Goal: Task Accomplishment & Management: Complete application form

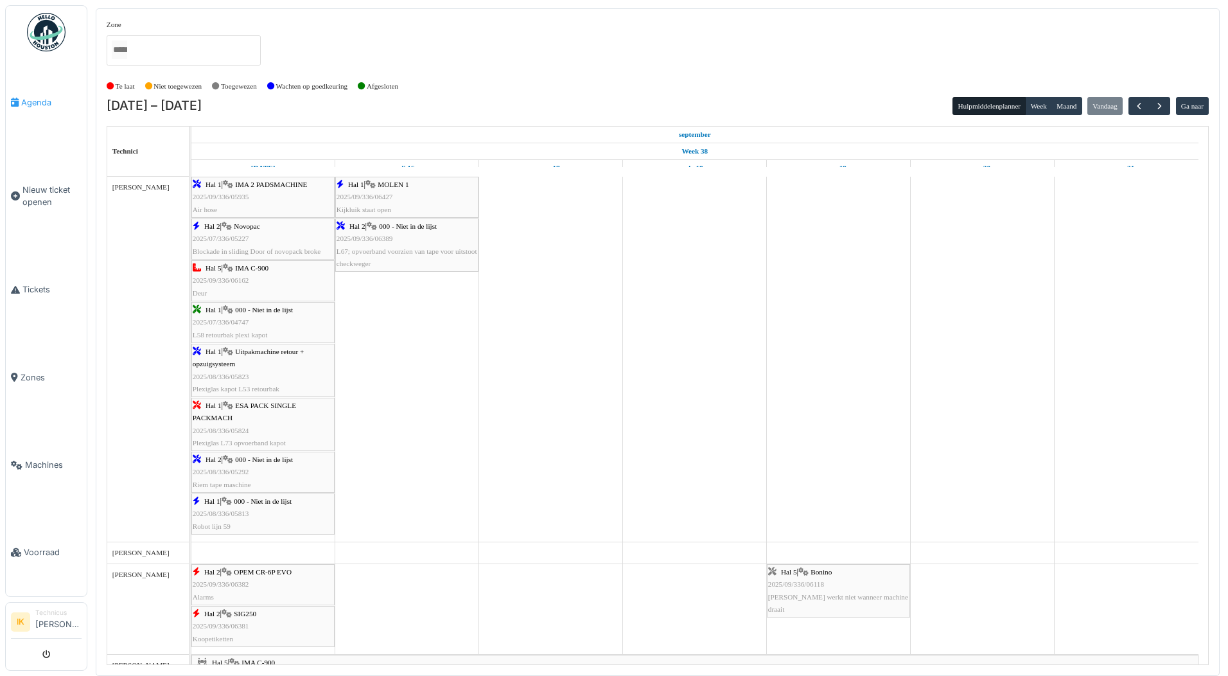
click at [24, 101] on span "Agenda" at bounding box center [51, 102] width 60 height 12
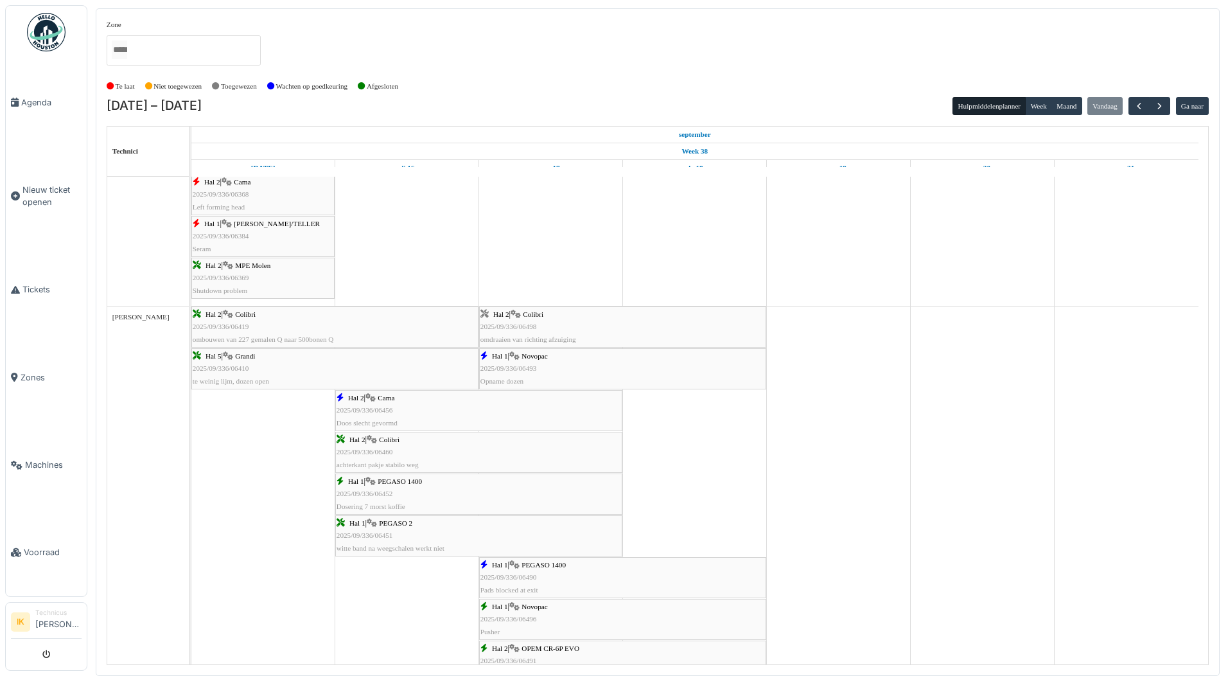
scroll to position [963, 0]
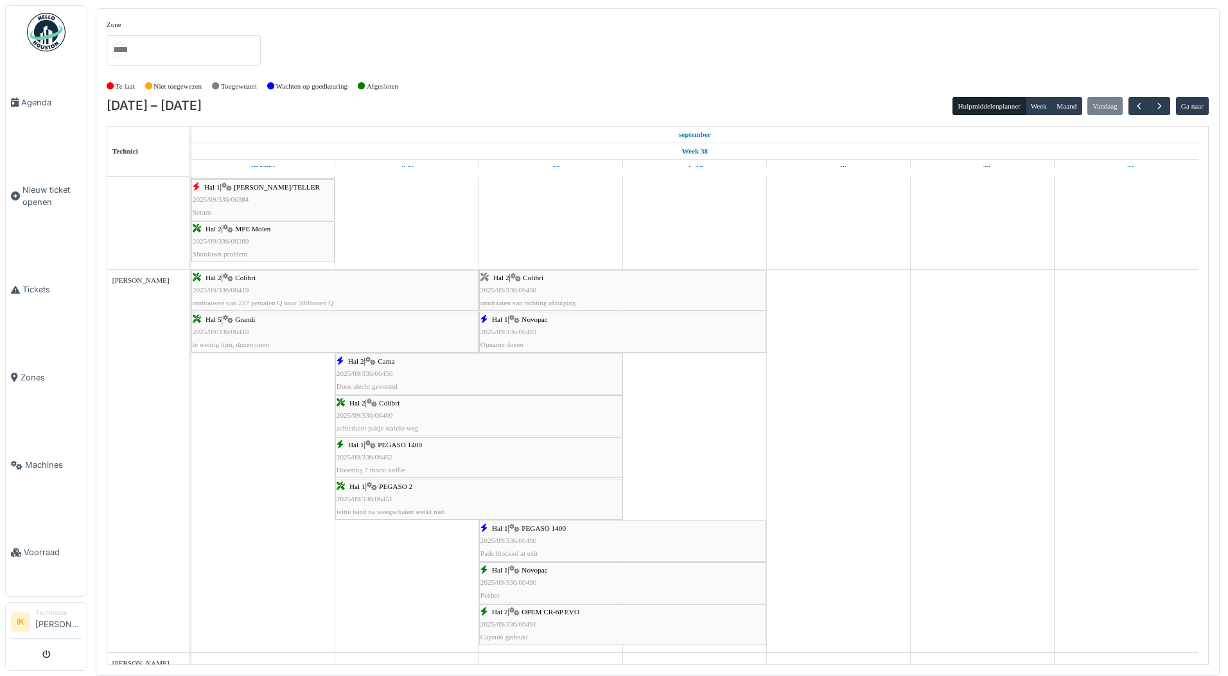
click at [529, 282] on div "Hal 2 | Colibri 2025/09/336/06498 omdraaien van richting afzuiging" at bounding box center [622, 290] width 285 height 37
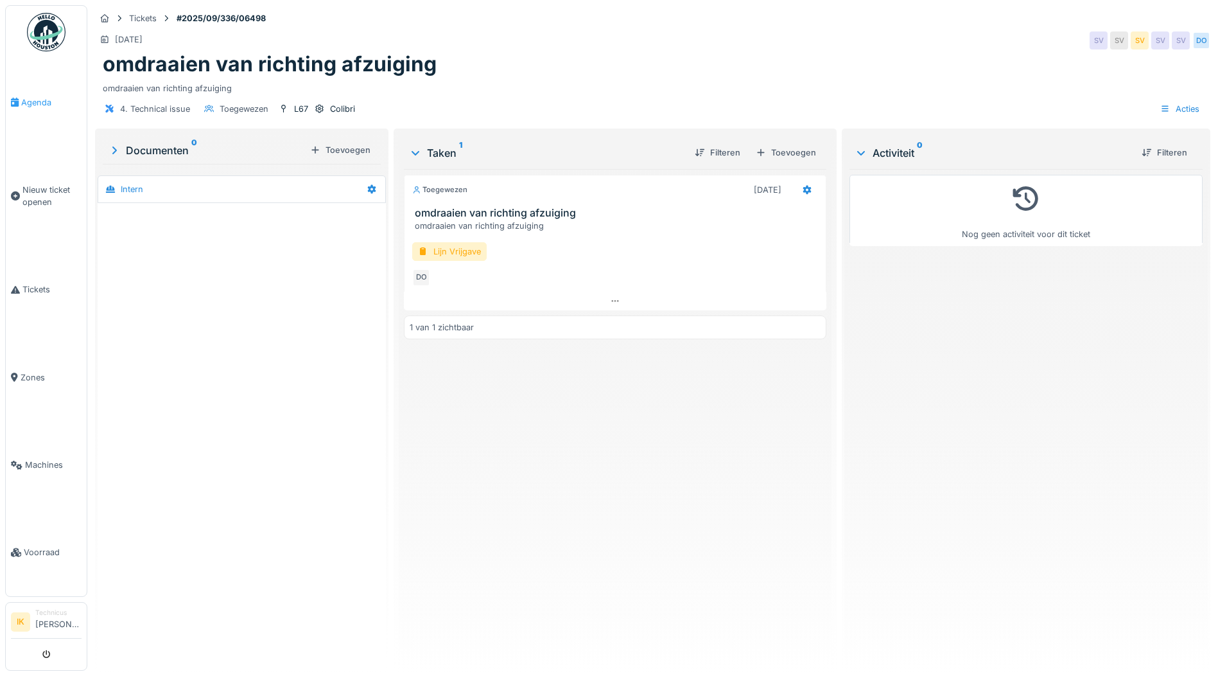
click at [30, 100] on span "Agenda" at bounding box center [51, 102] width 60 height 12
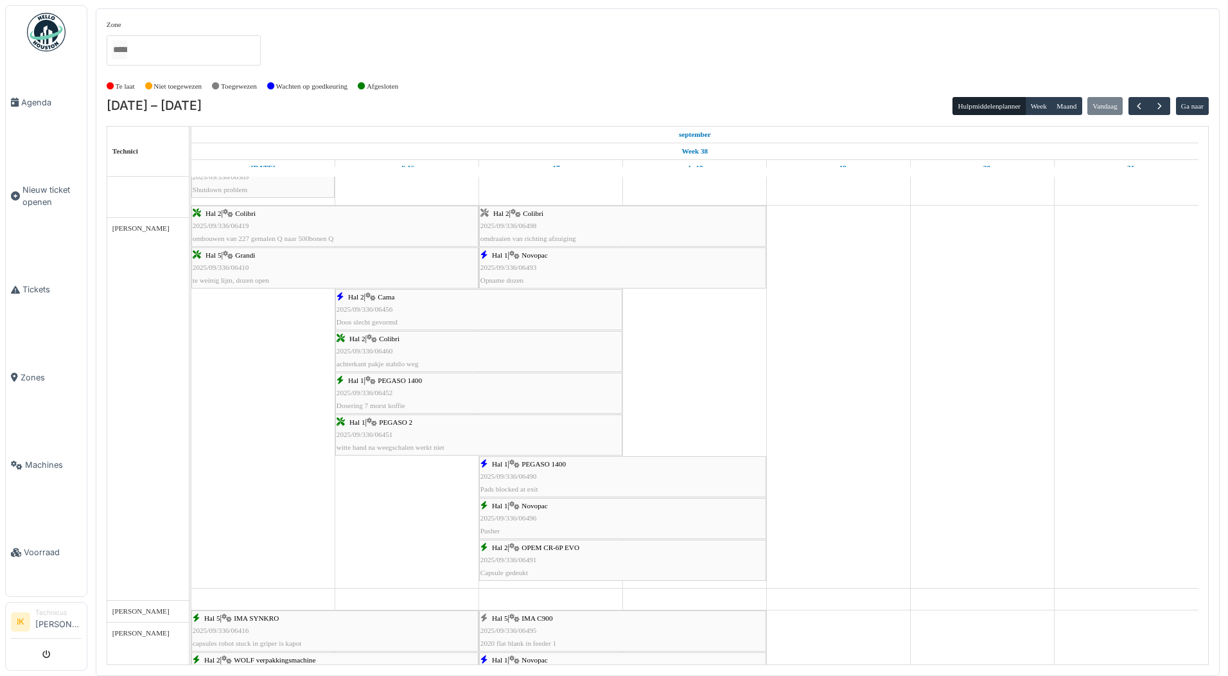
scroll to position [1028, 0]
click at [538, 270] on div "Hal 1 | Novopac 2025/09/336/06493 Opname dozen" at bounding box center [622, 267] width 285 height 37
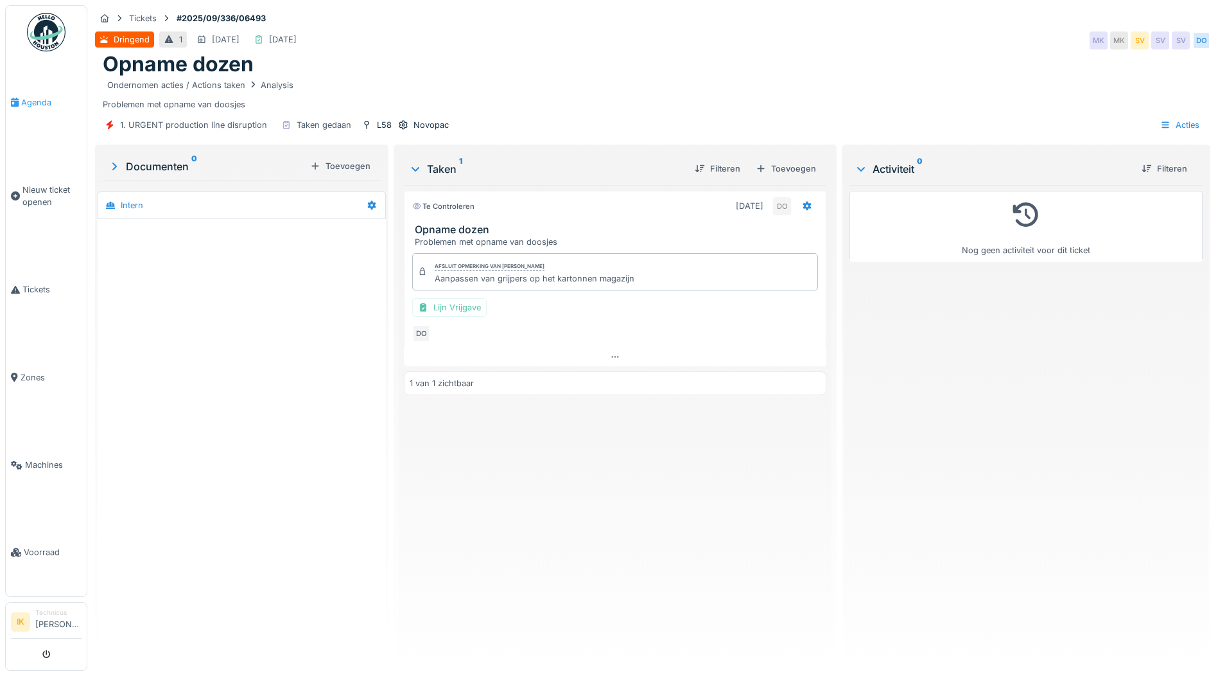
click at [24, 104] on span "Agenda" at bounding box center [51, 102] width 60 height 12
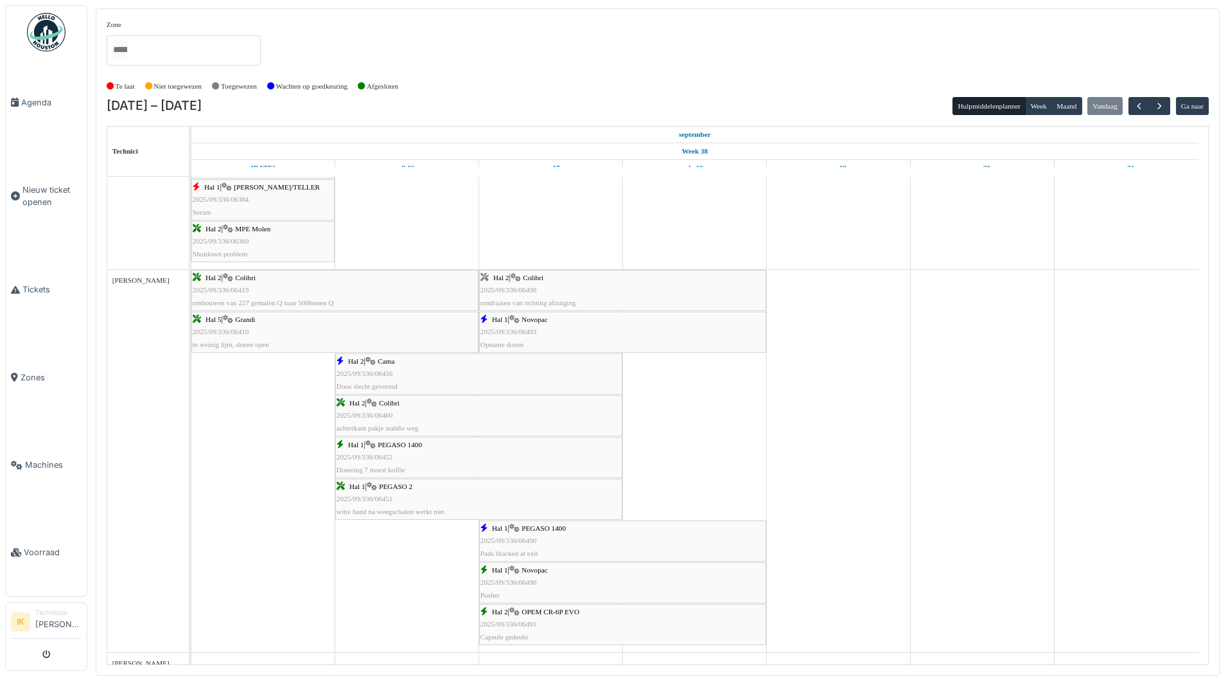
scroll to position [1006, 0]
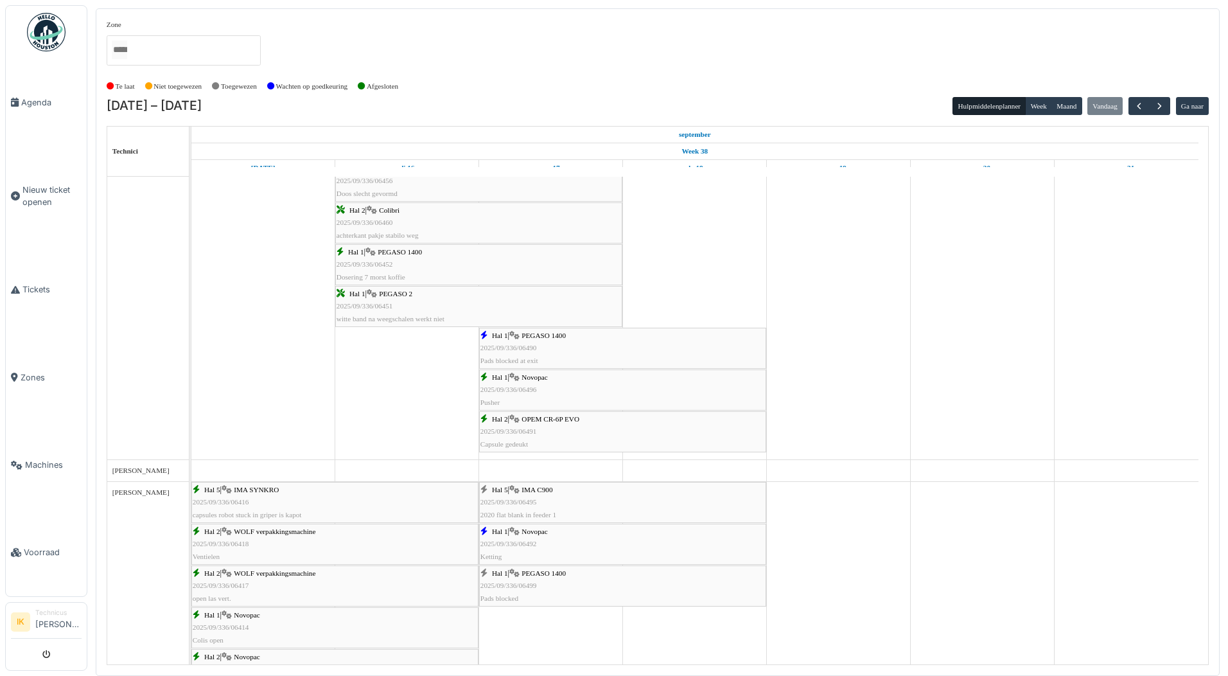
click at [505, 340] on div "Hal 1 | PEGASO 1400 2025/09/336/06490 Pads blocked at exit" at bounding box center [622, 347] width 285 height 37
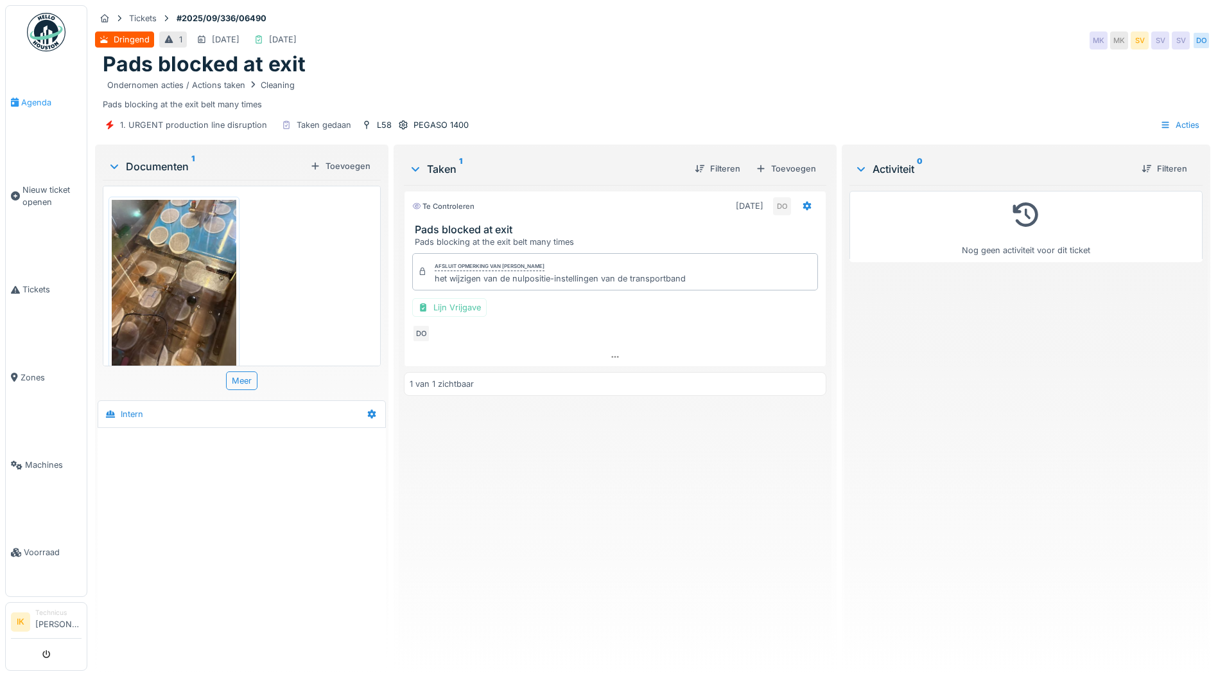
click at [35, 103] on span "Agenda" at bounding box center [51, 102] width 60 height 12
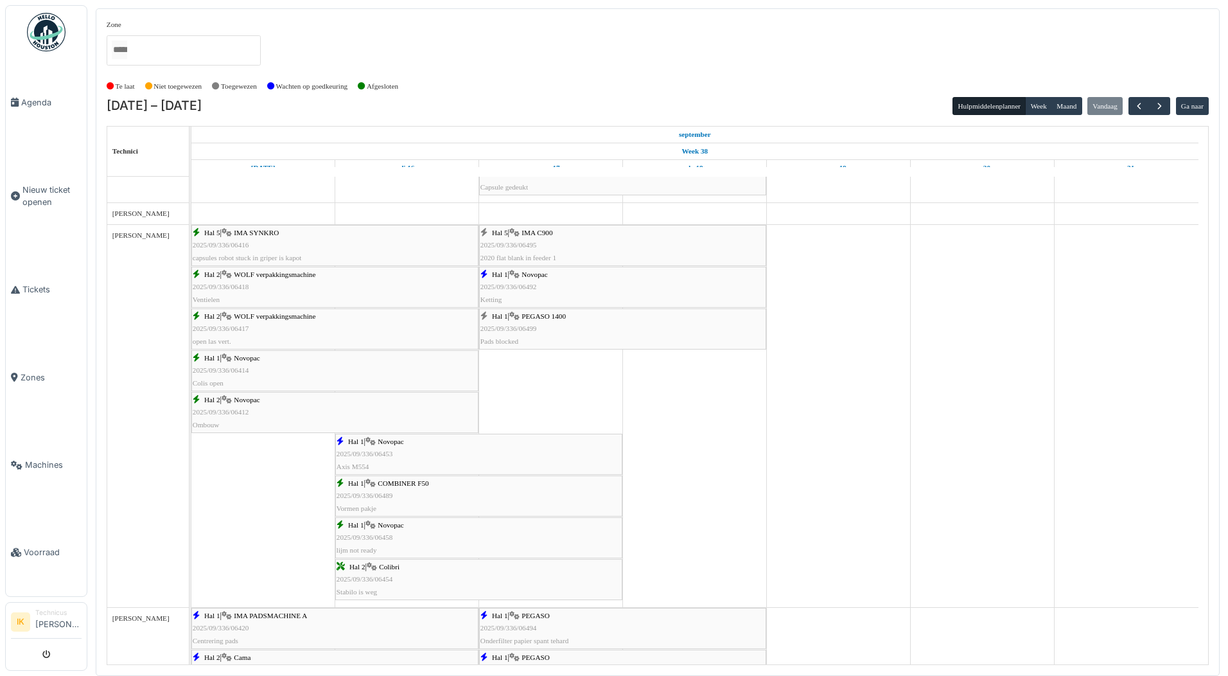
click at [558, 241] on div "Hal 5 | IMA C900 2025/09/336/06495 2020 flat blank in feeder 1" at bounding box center [622, 245] width 285 height 37
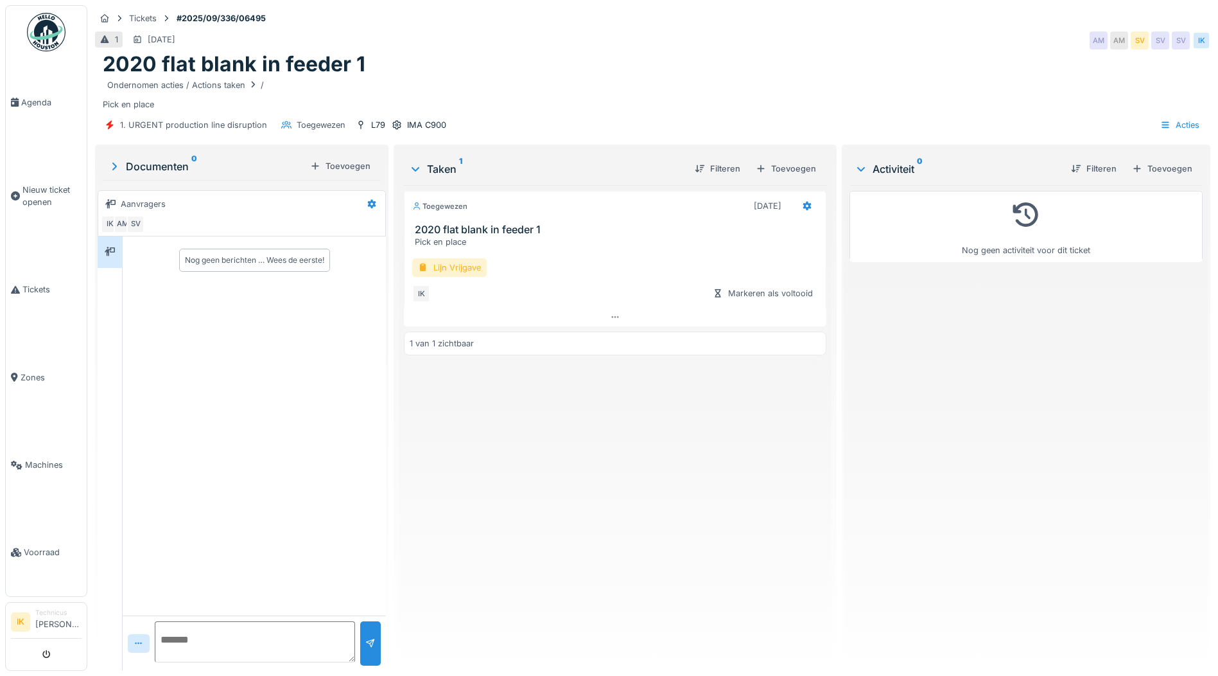
click at [434, 268] on div "Lijn Vrijgave" at bounding box center [449, 267] width 74 height 19
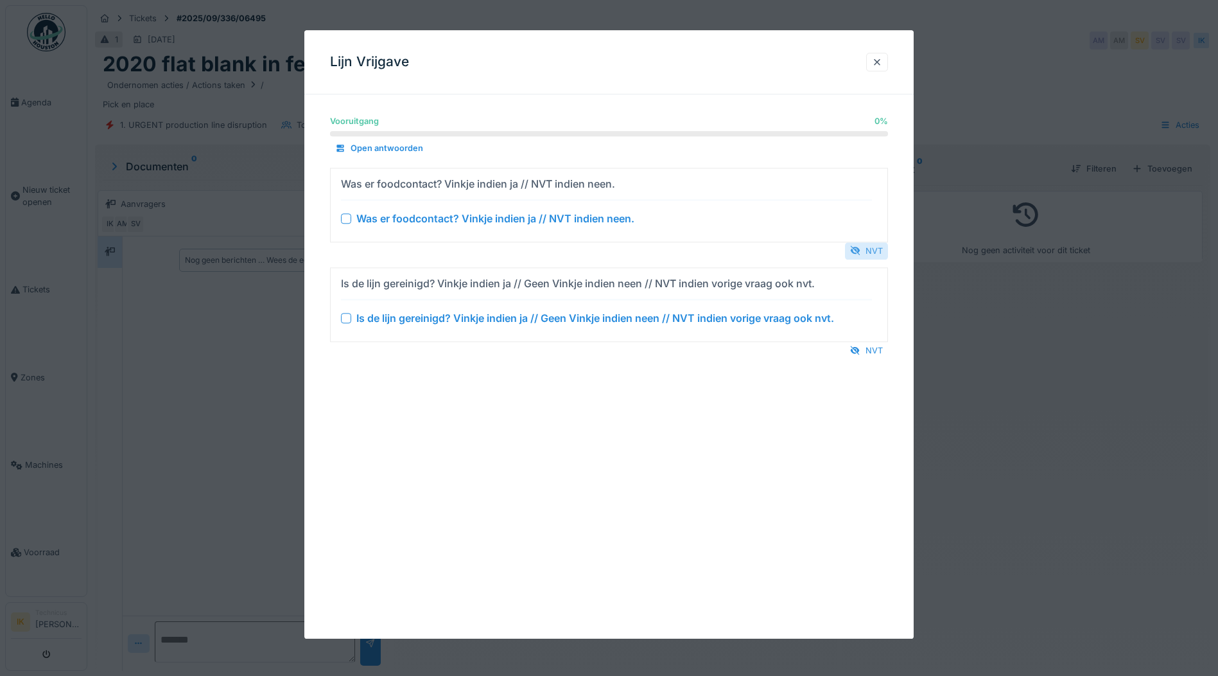
click at [866, 249] on div "NVT" at bounding box center [866, 250] width 43 height 17
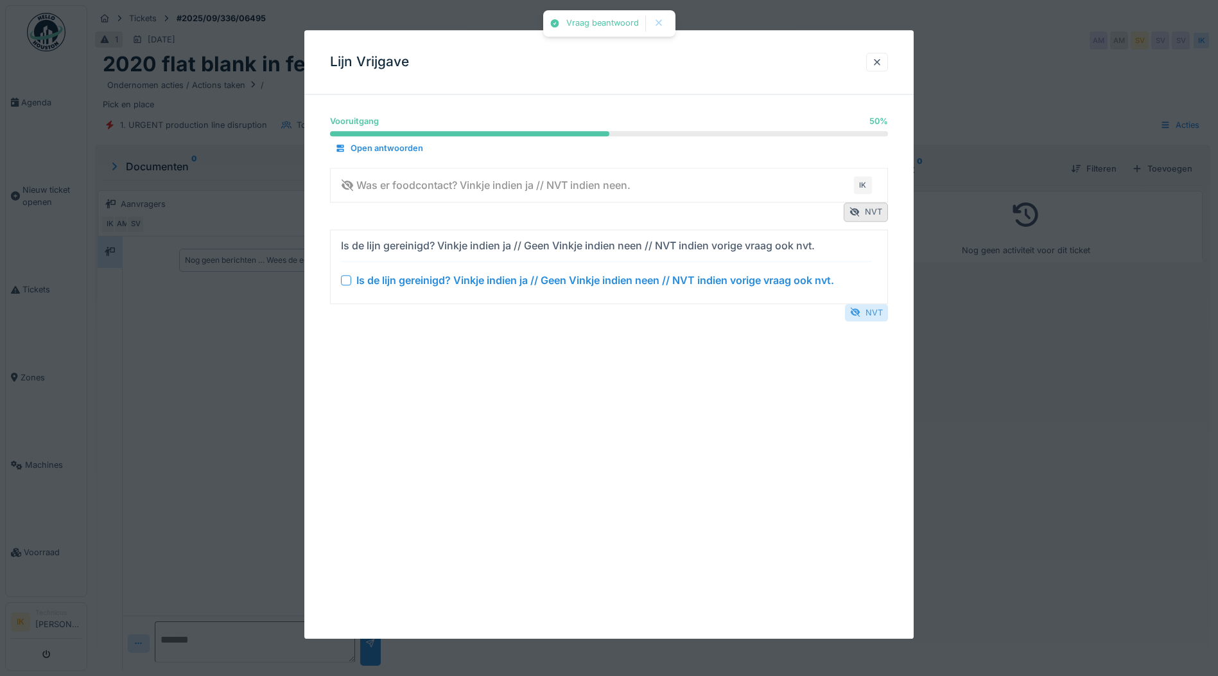
click at [866, 311] on div "NVT" at bounding box center [866, 312] width 43 height 17
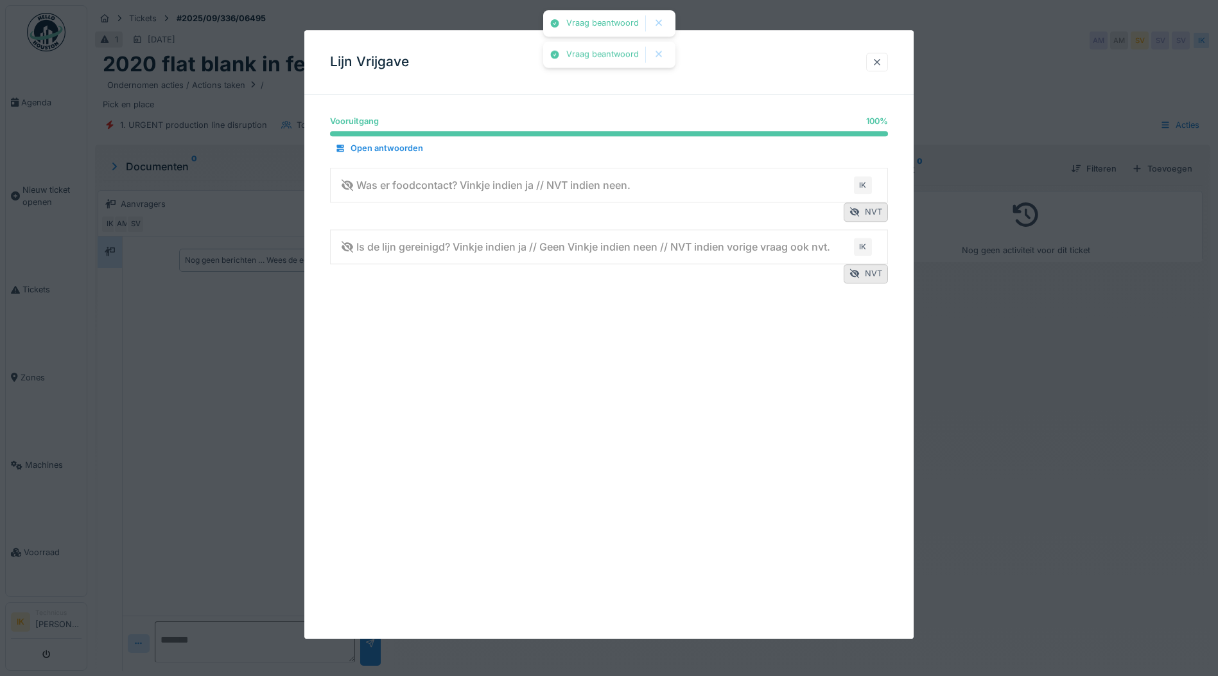
click at [879, 57] on div at bounding box center [877, 62] width 10 height 12
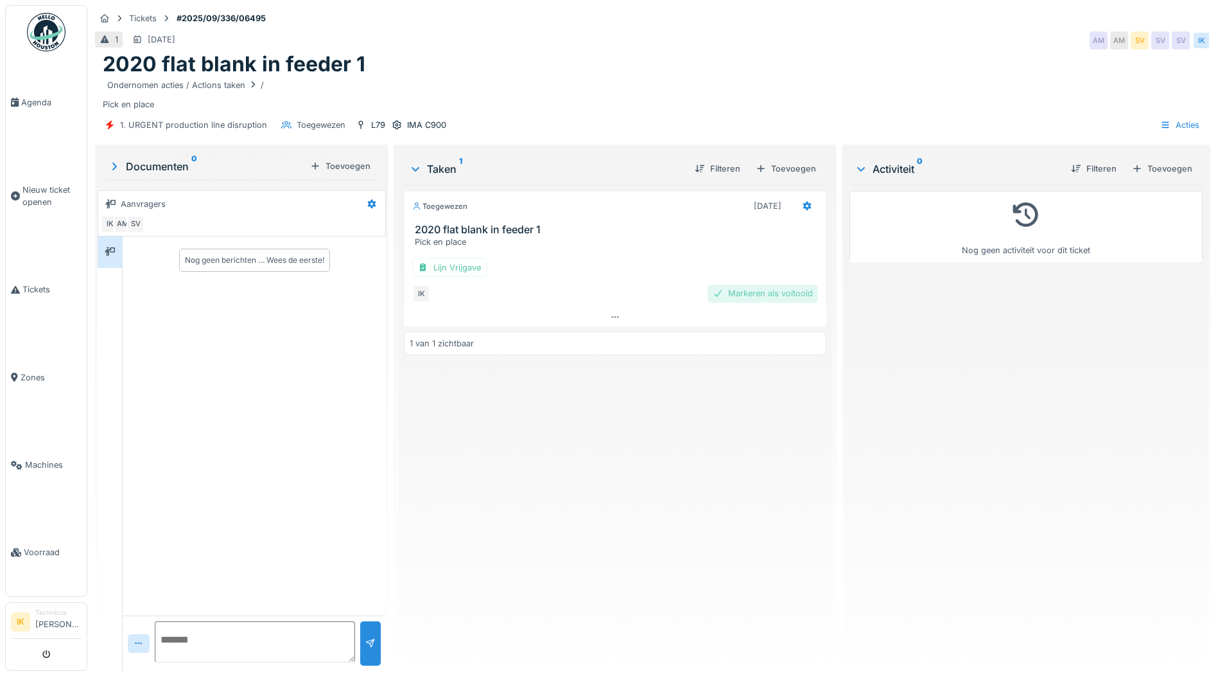
click at [777, 292] on div "Markeren als voltooid" at bounding box center [763, 293] width 110 height 17
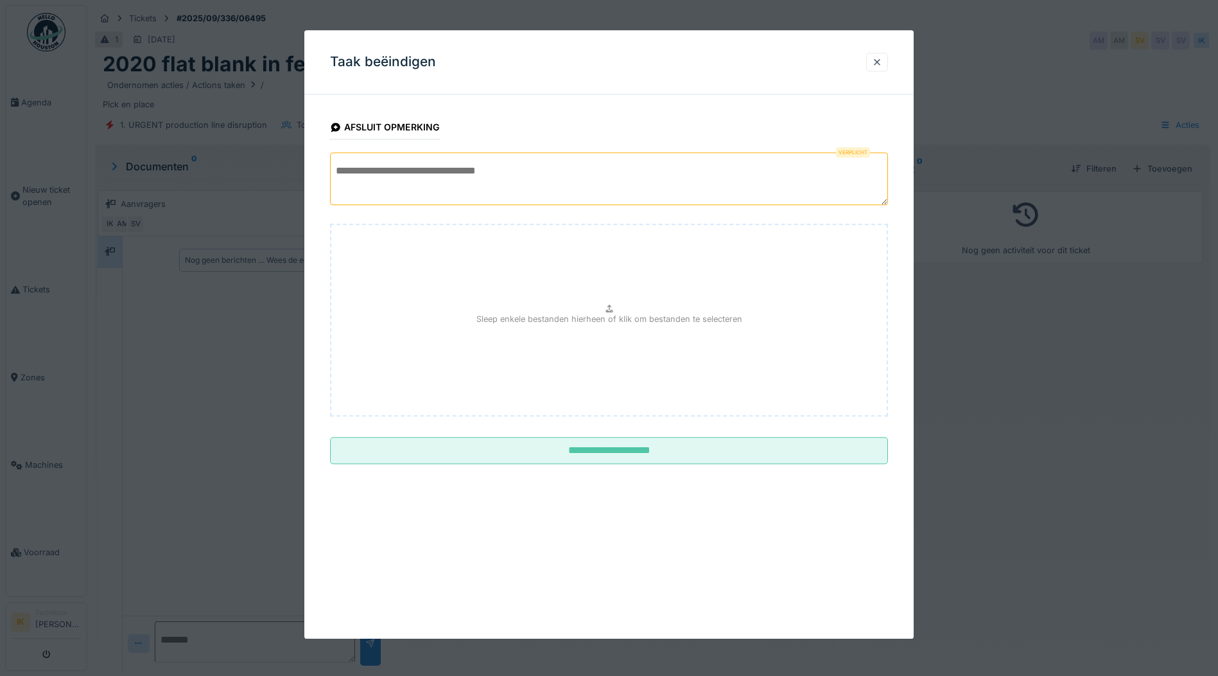
click at [396, 173] on textarea at bounding box center [609, 178] width 558 height 53
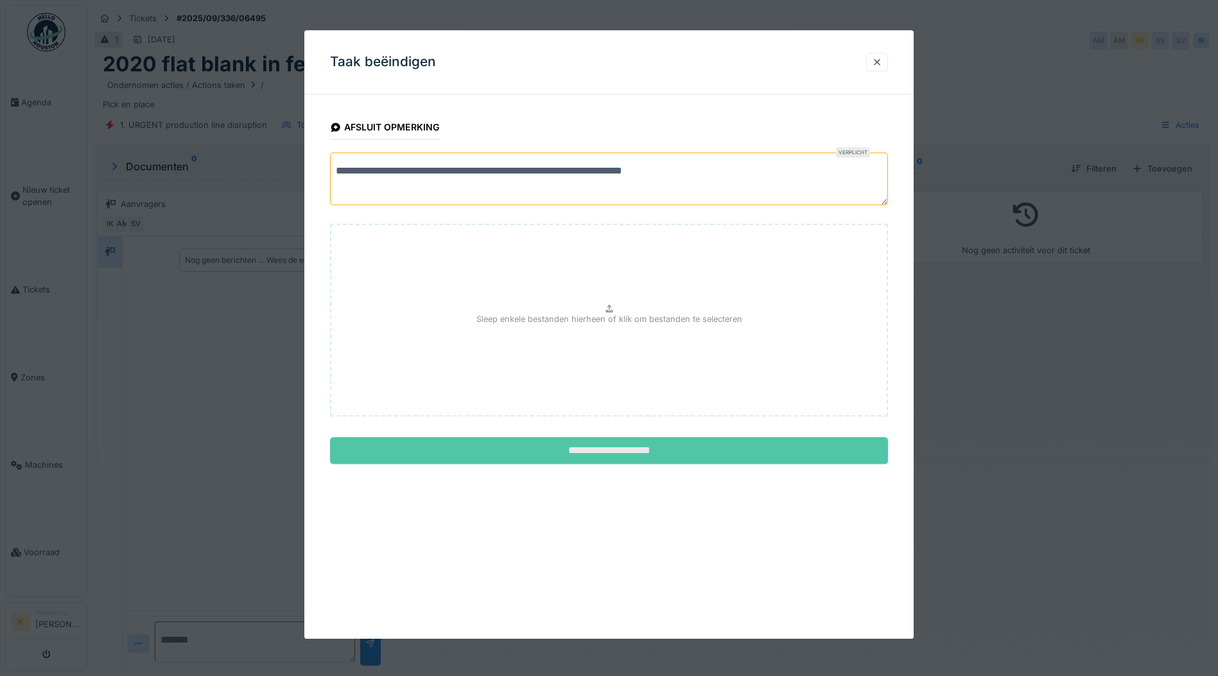
type textarea "**********"
click at [610, 447] on input "**********" at bounding box center [609, 450] width 558 height 27
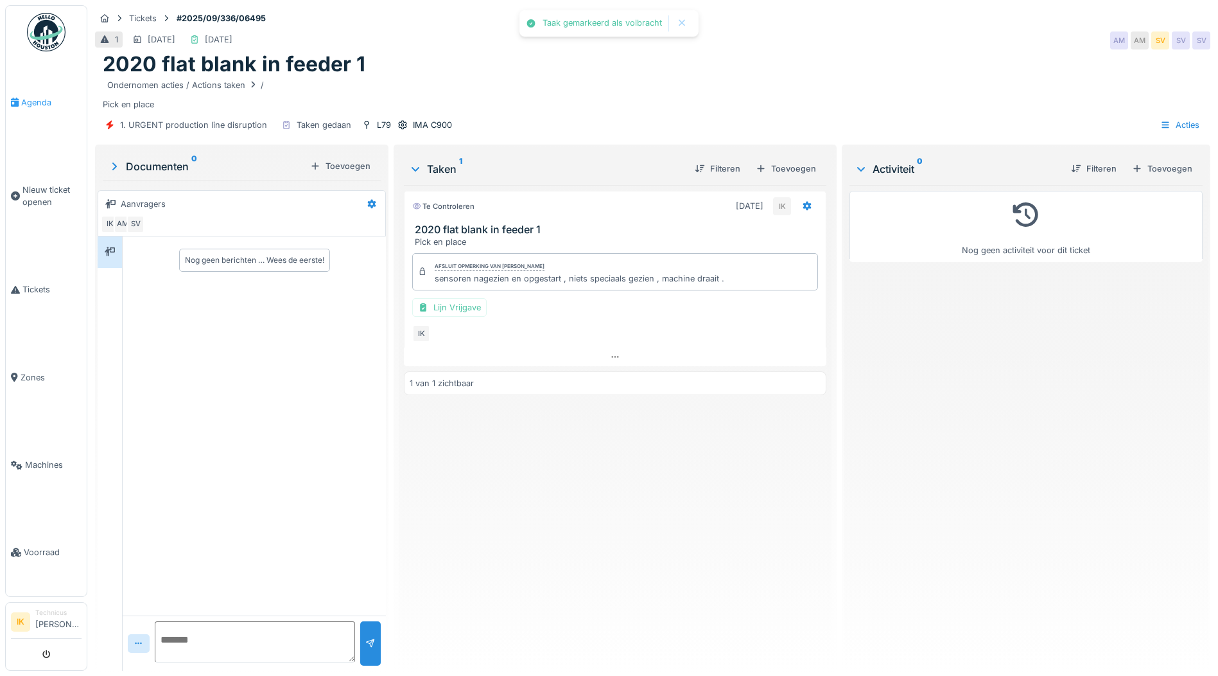
click at [34, 98] on span "Agenda" at bounding box center [51, 102] width 60 height 12
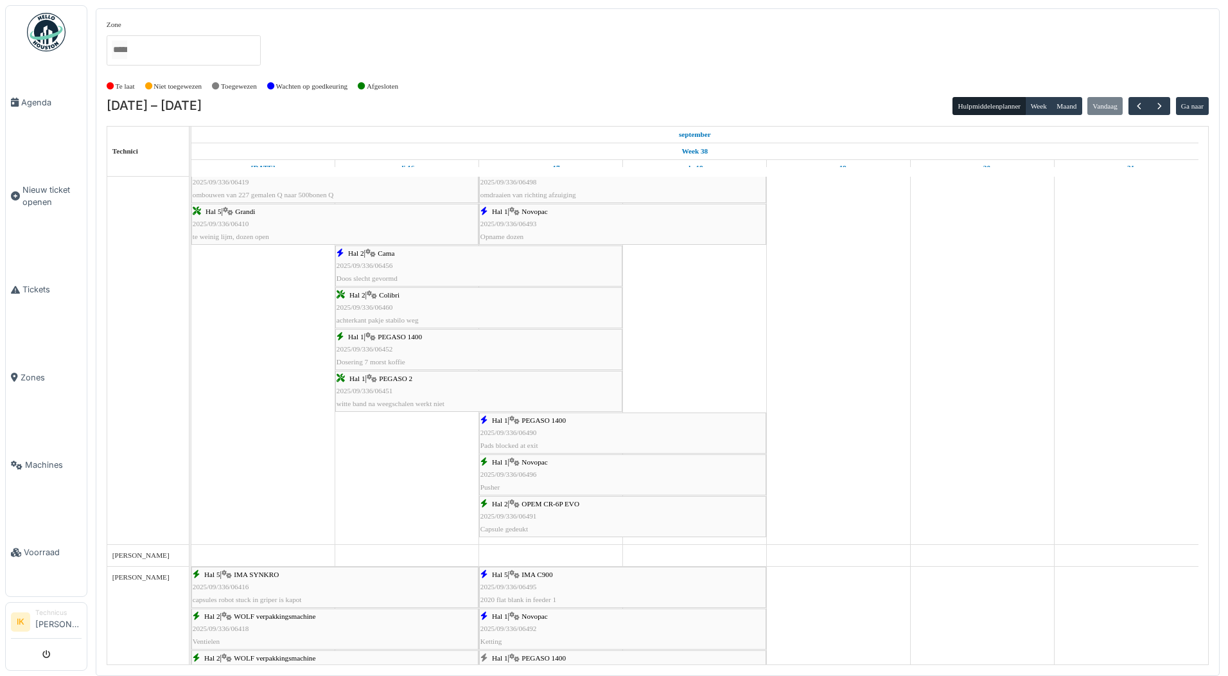
scroll to position [1188, 0]
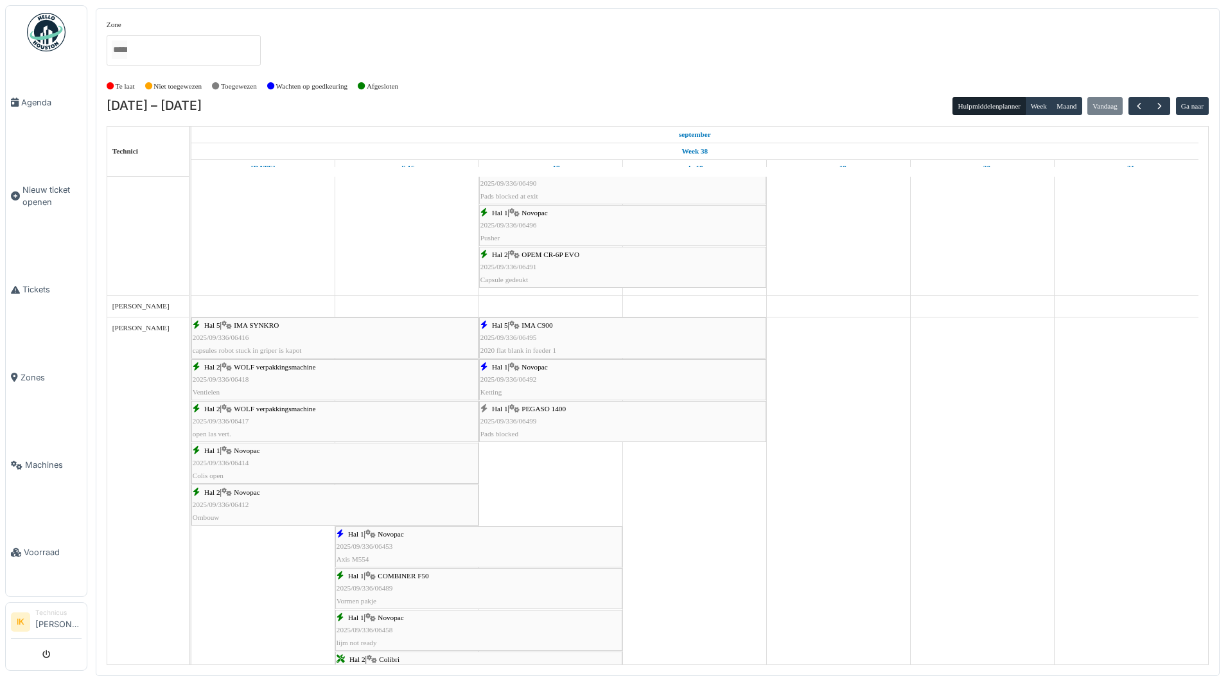
click at [537, 417] on div "Hal 1 | PEGASO 1400 2025/09/336/06499 Pads blocked" at bounding box center [622, 421] width 285 height 37
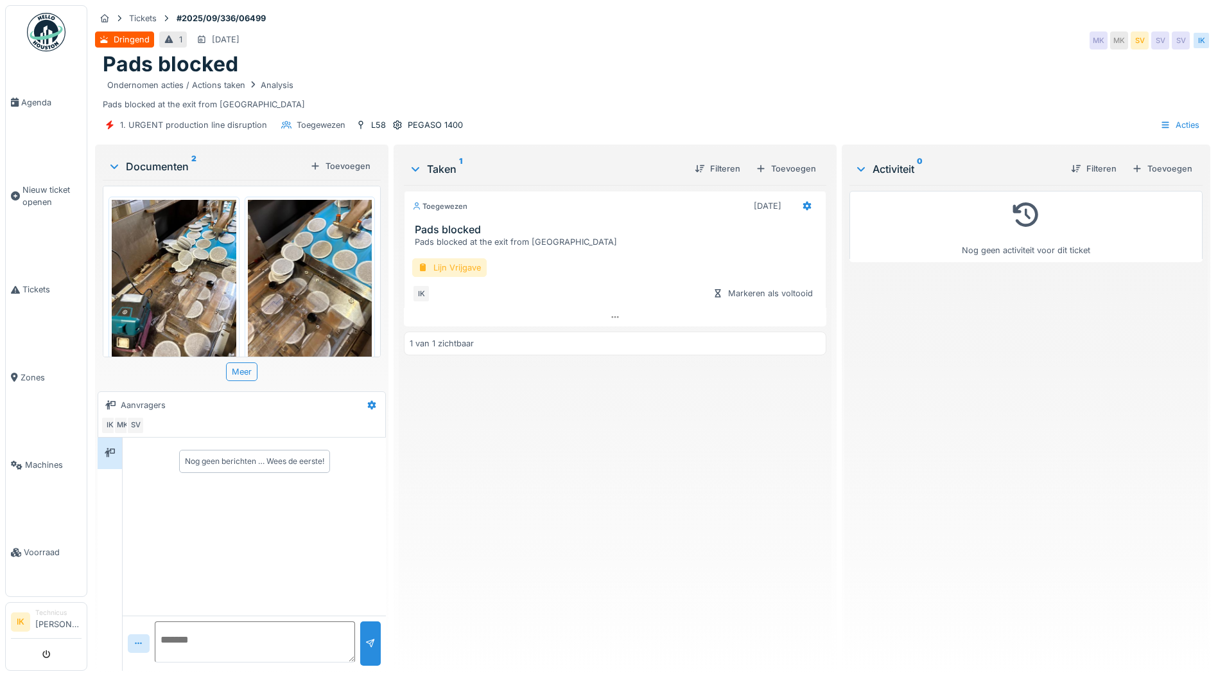
click at [446, 265] on div "Lijn Vrijgave" at bounding box center [449, 267] width 74 height 19
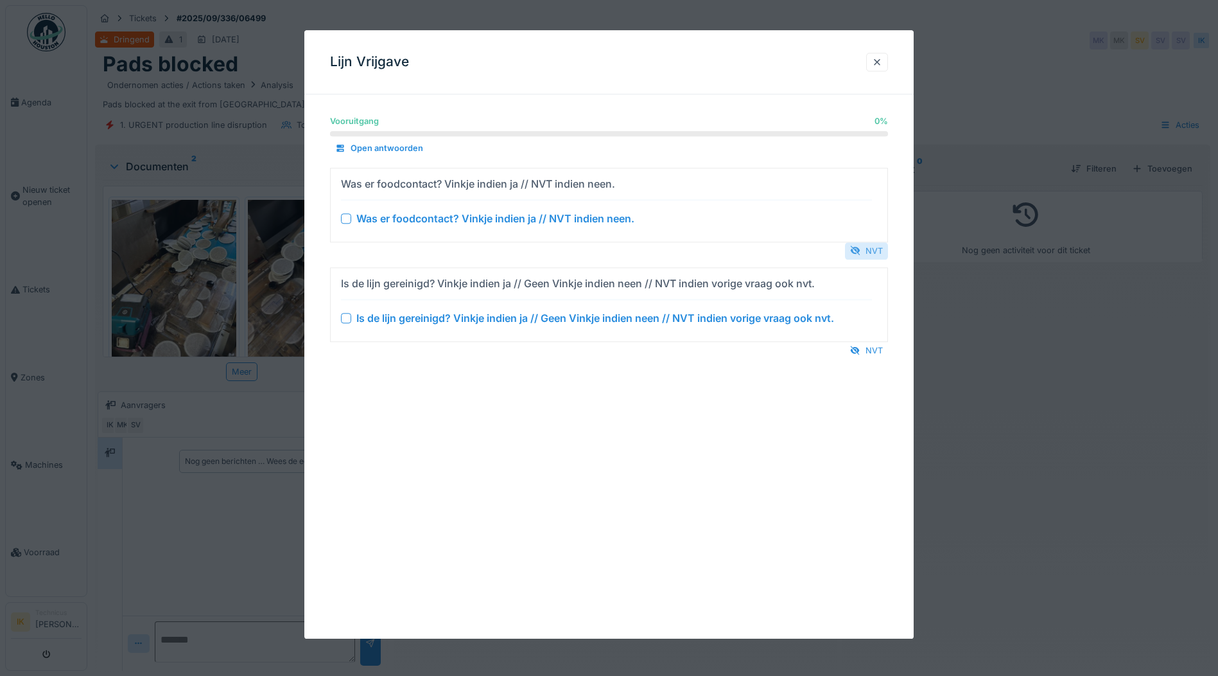
click at [872, 249] on div "NVT" at bounding box center [866, 250] width 43 height 17
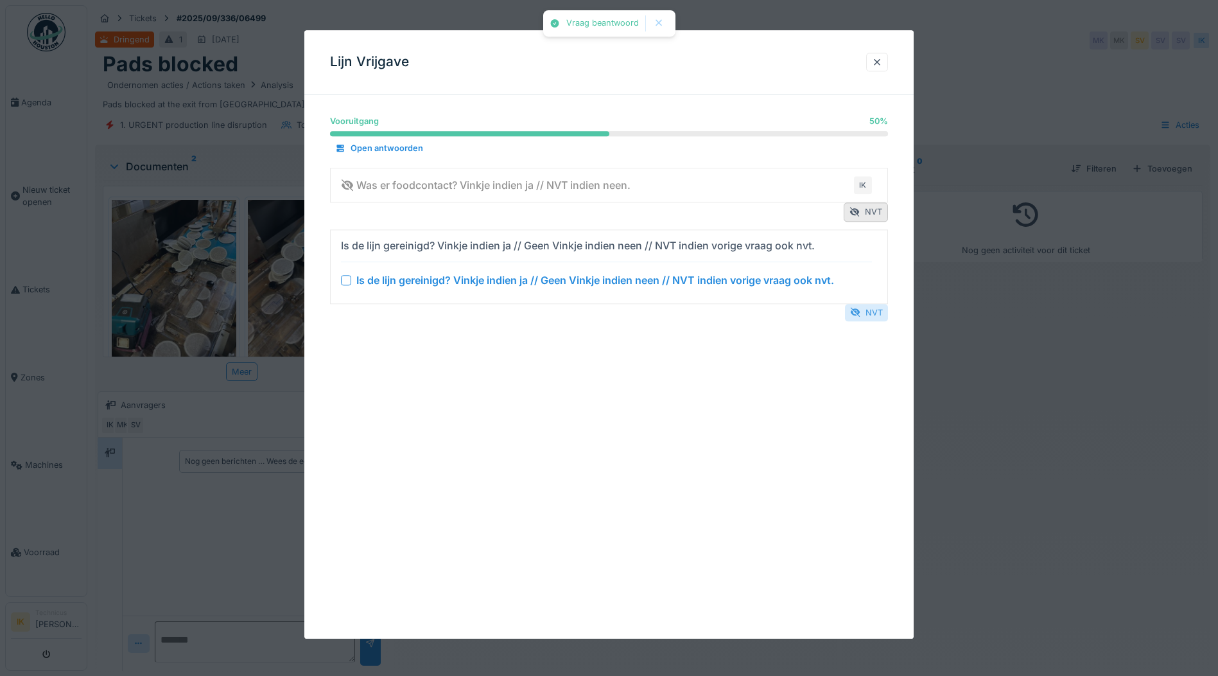
click at [866, 311] on div "NVT" at bounding box center [866, 312] width 43 height 17
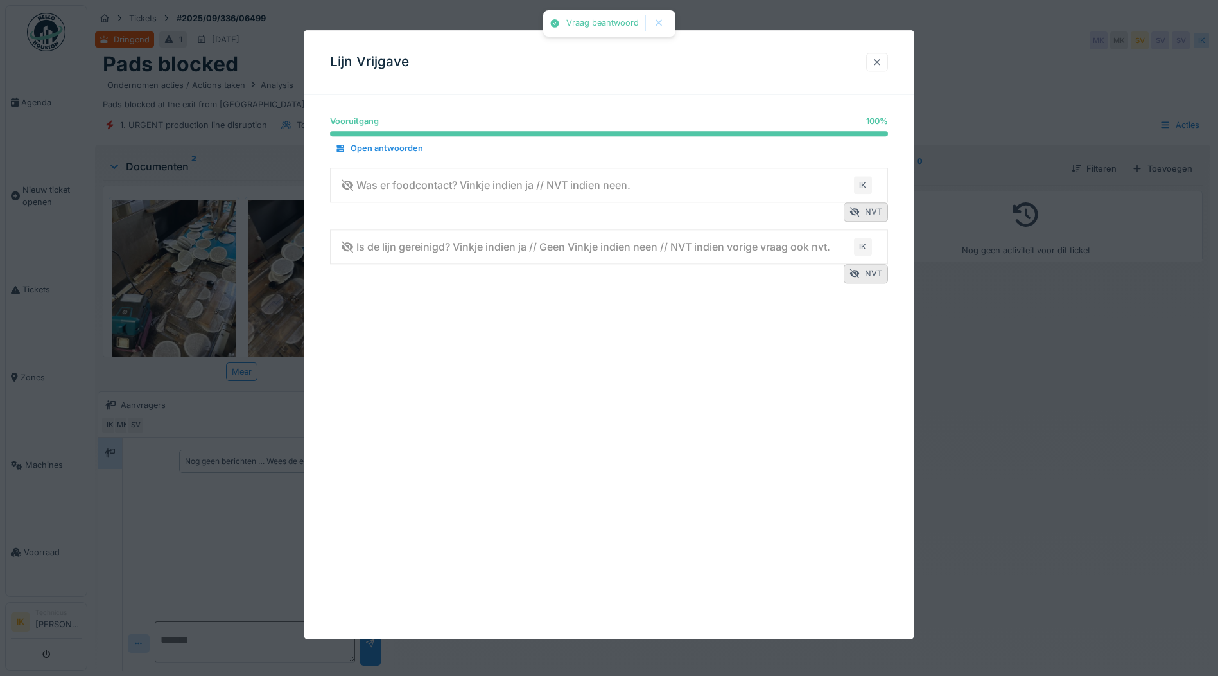
click at [882, 64] on div at bounding box center [877, 62] width 10 height 12
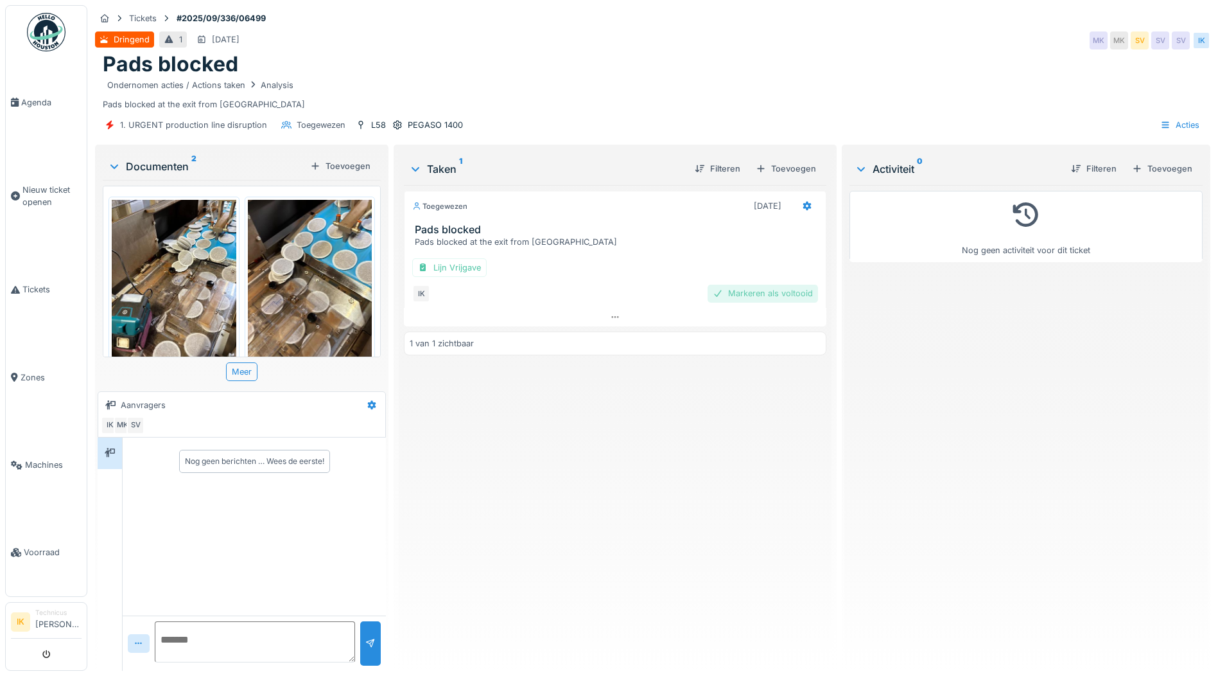
click at [743, 290] on div "Markeren als voltooid" at bounding box center [763, 293] width 110 height 17
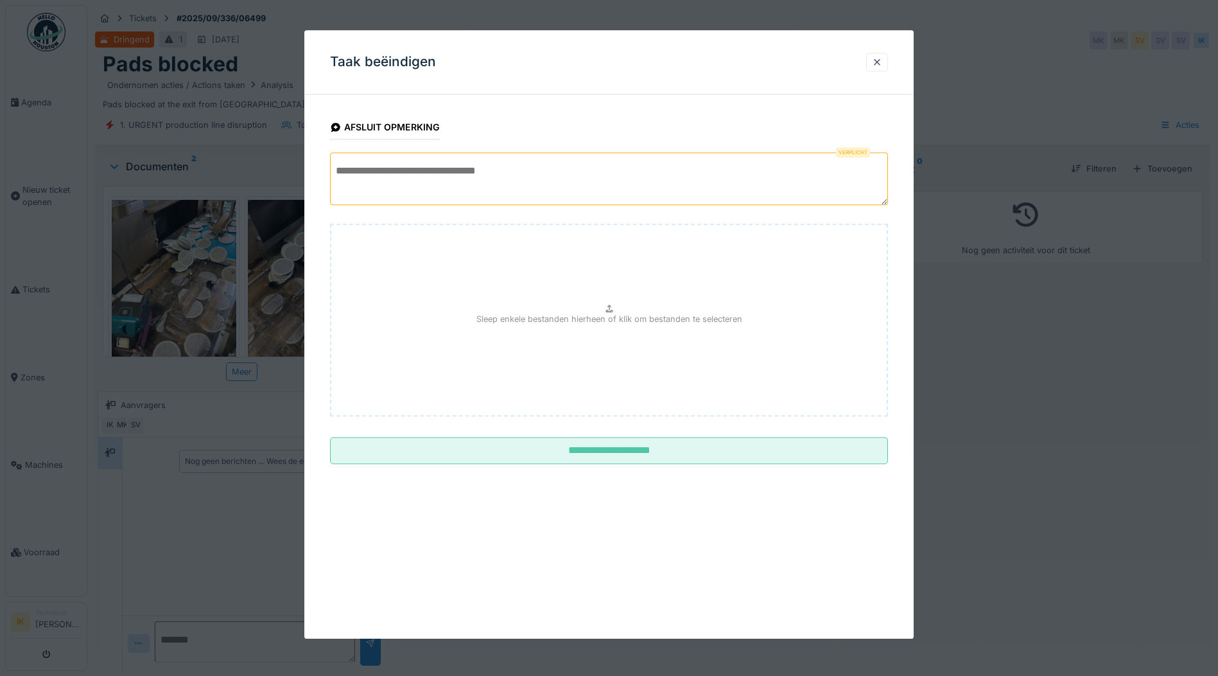
click at [417, 169] on textarea at bounding box center [609, 178] width 558 height 53
click at [458, 168] on textarea "**********" at bounding box center [609, 178] width 558 height 53
click at [500, 175] on textarea "**********" at bounding box center [609, 178] width 558 height 53
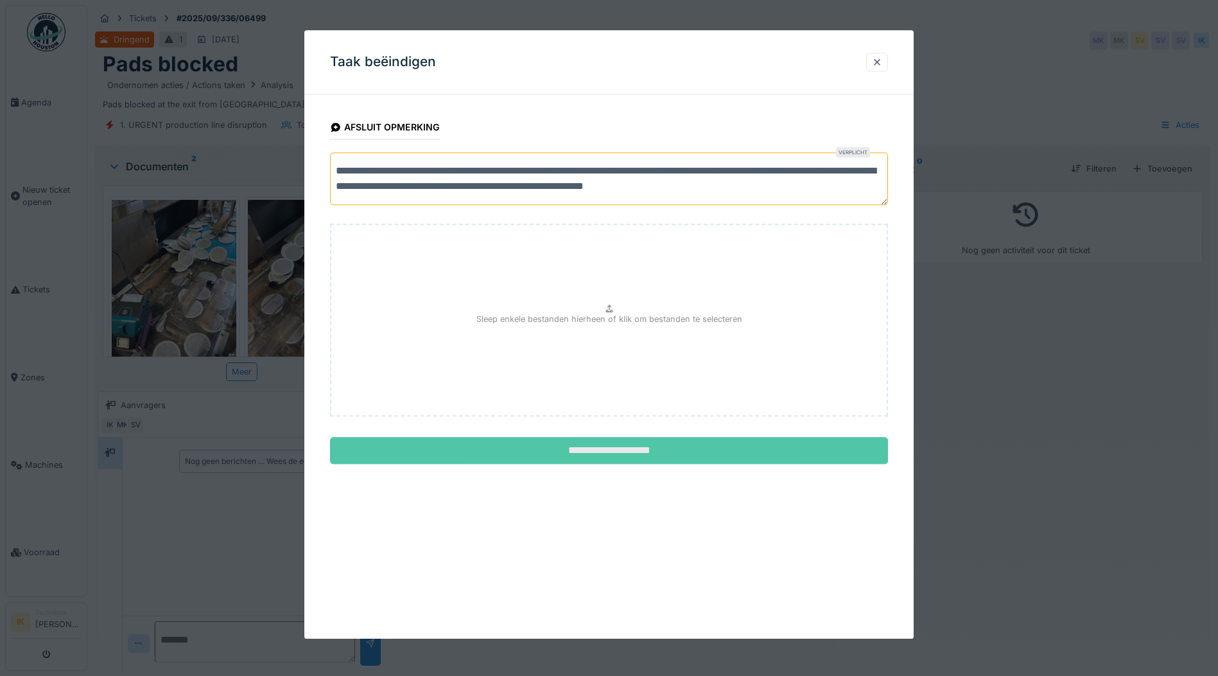
type textarea "**********"
click at [643, 446] on input "**********" at bounding box center [609, 450] width 558 height 27
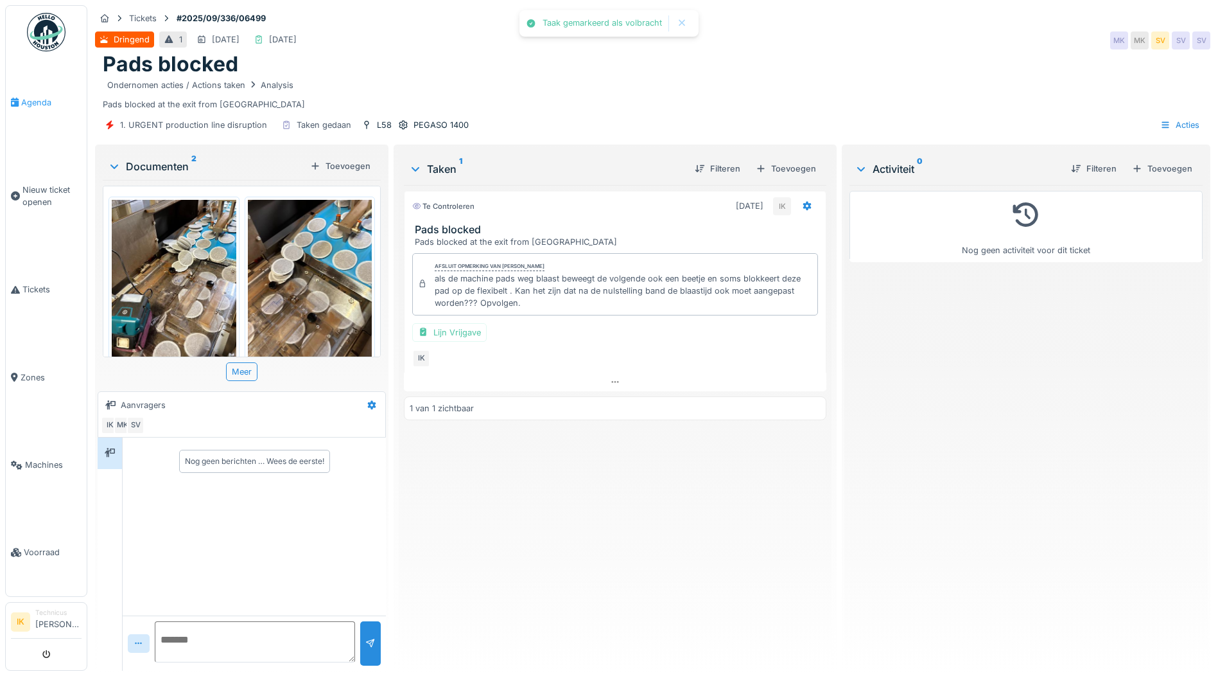
click at [40, 101] on span "Agenda" at bounding box center [51, 102] width 60 height 12
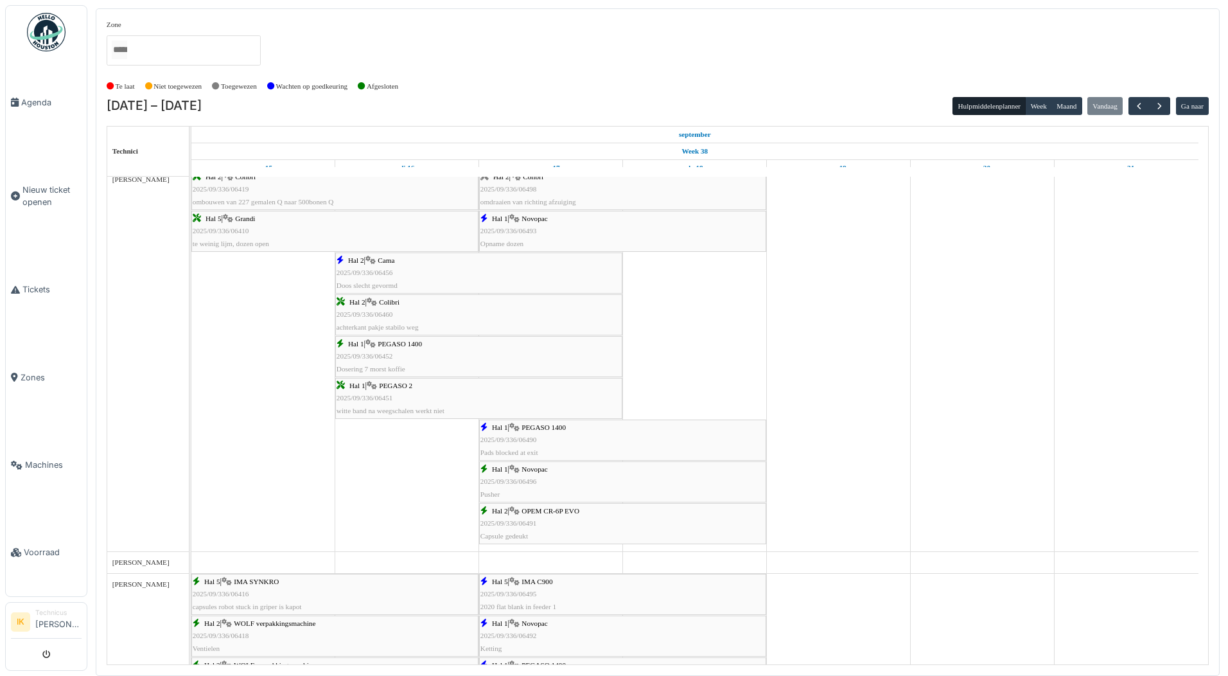
scroll to position [1144, 0]
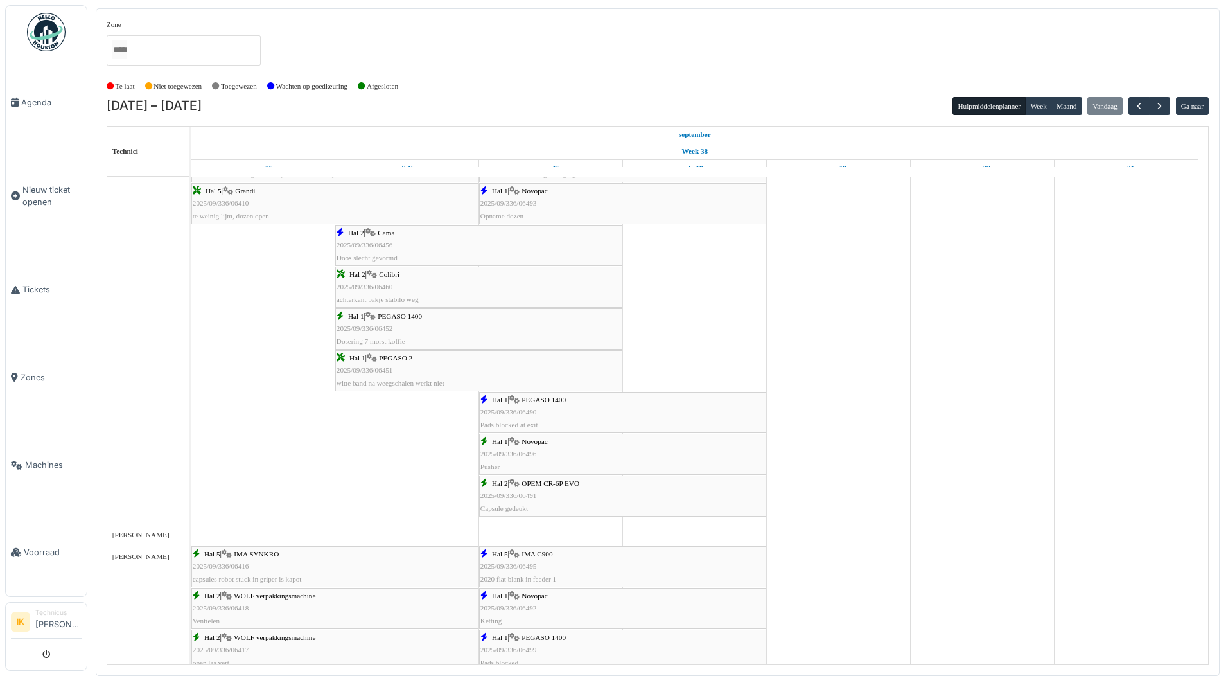
click at [525, 444] on span "Novopac" at bounding box center [534, 441] width 26 height 8
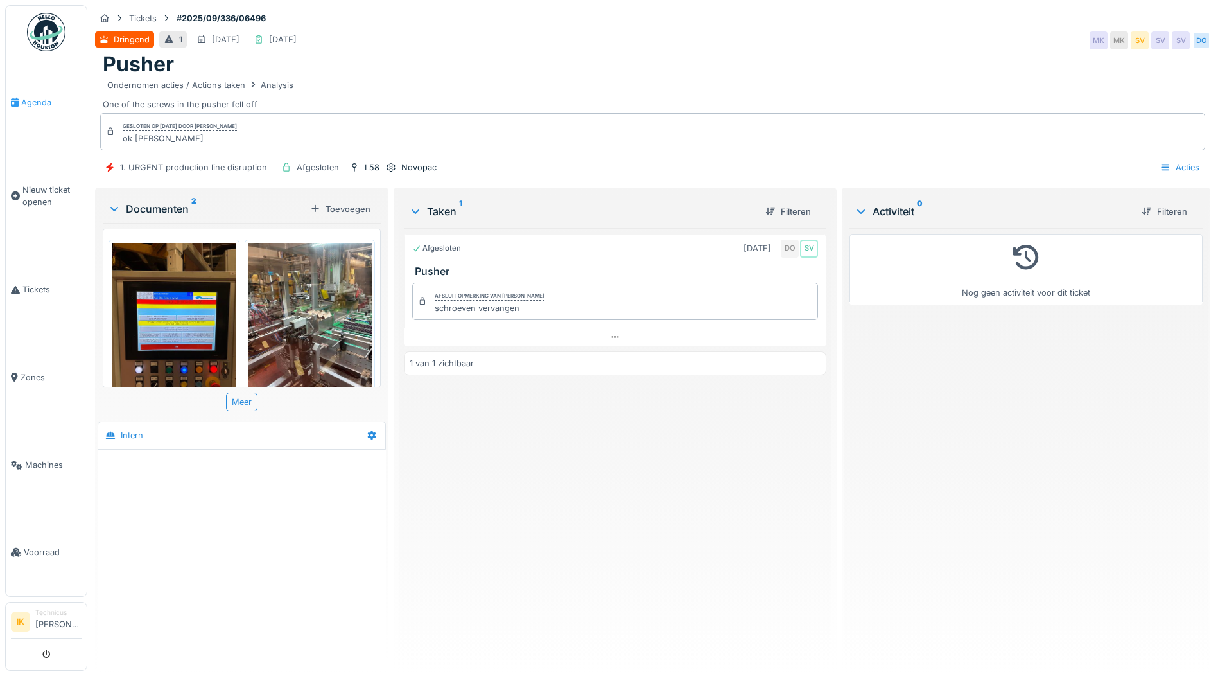
click at [35, 100] on span "Agenda" at bounding box center [51, 102] width 60 height 12
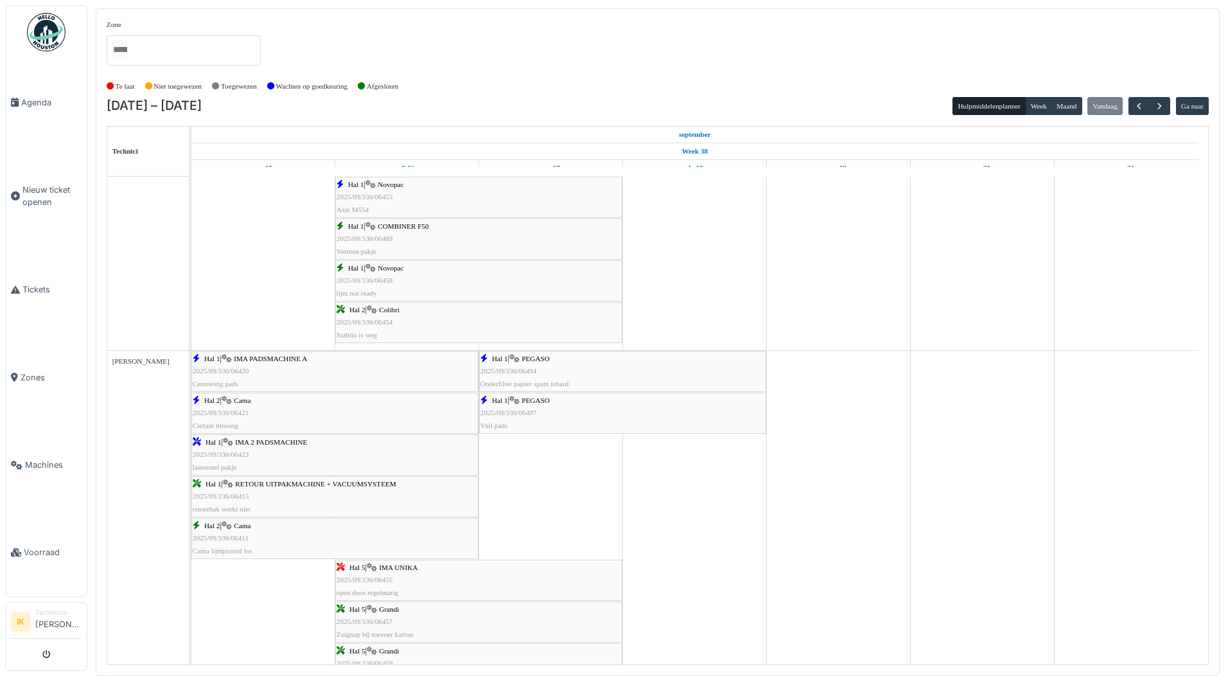
click at [532, 370] on span "2025/09/336/06494" at bounding box center [508, 371] width 57 height 8
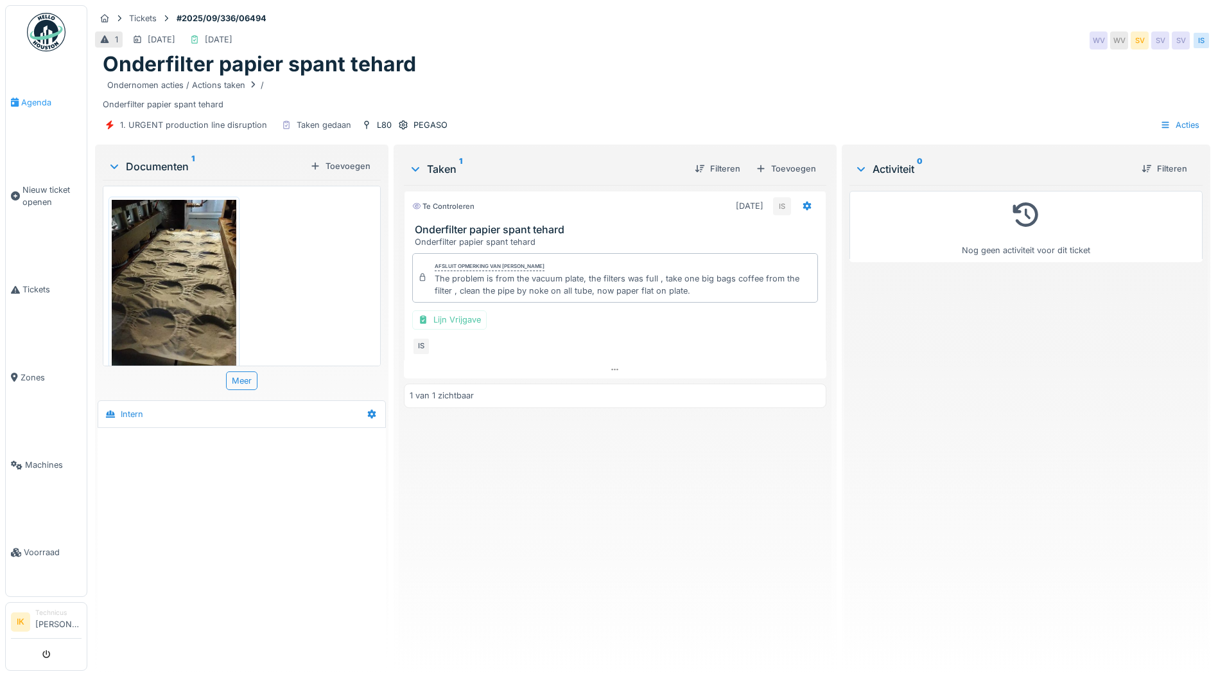
click at [33, 99] on span "Agenda" at bounding box center [51, 102] width 60 height 12
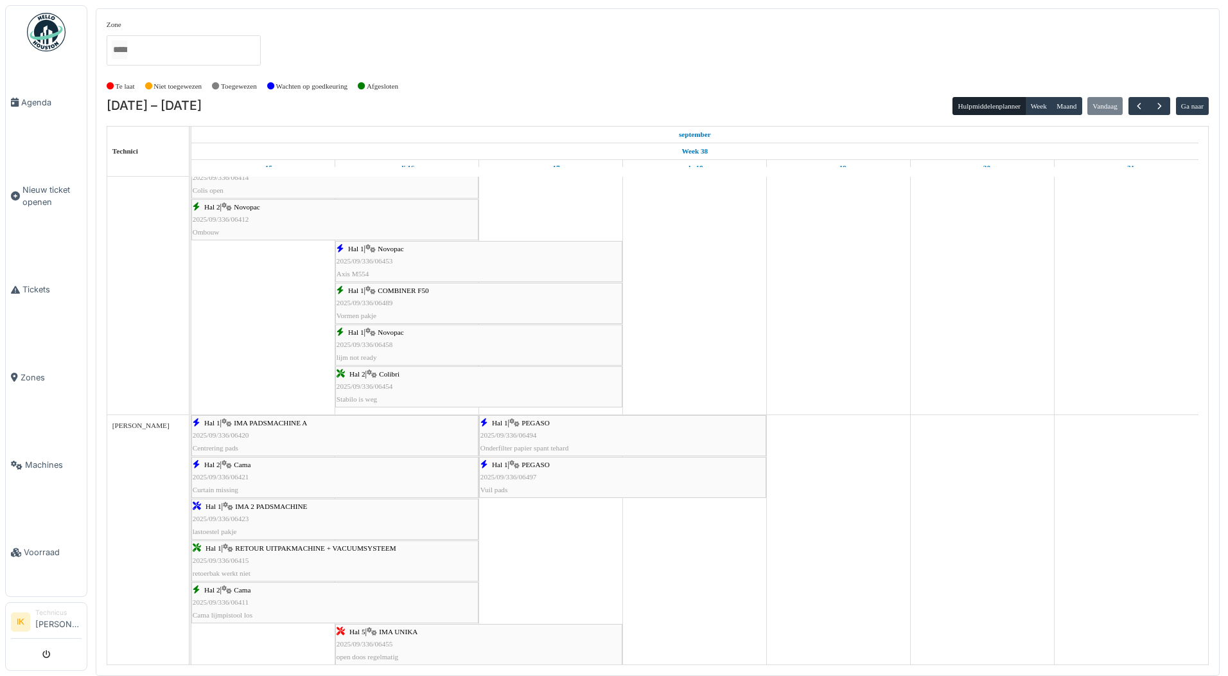
click at [517, 473] on span "2025/09/336/06497" at bounding box center [508, 477] width 57 height 8
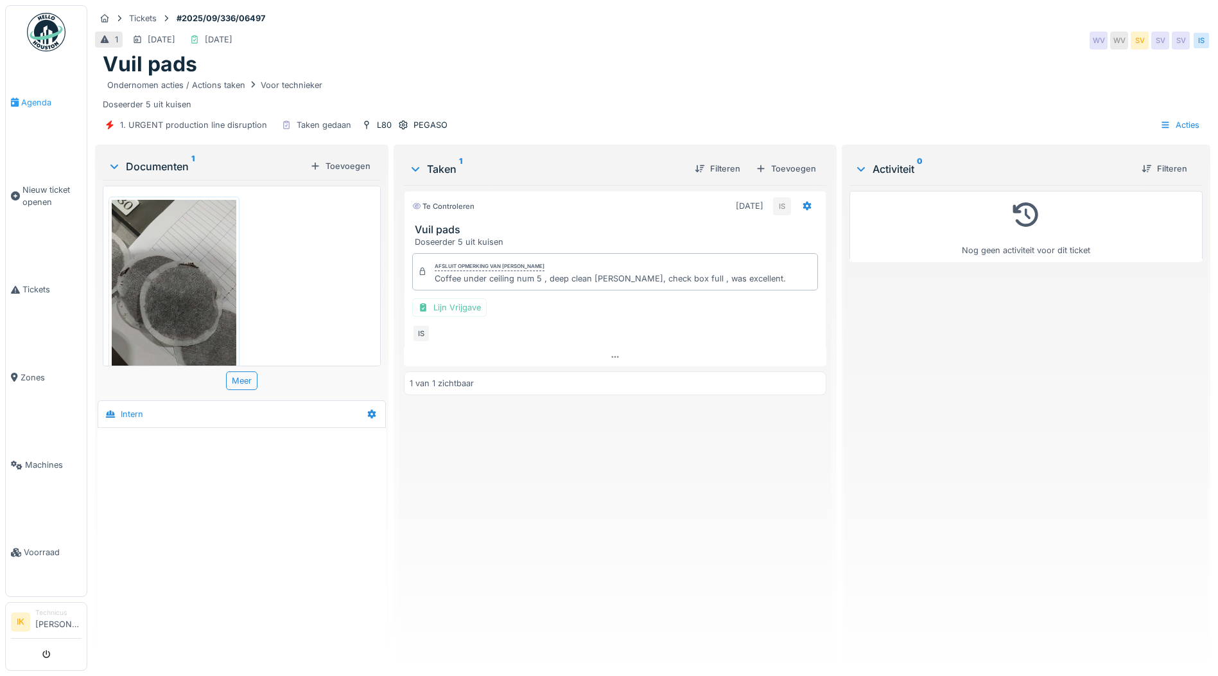
click at [41, 100] on span "Agenda" at bounding box center [51, 102] width 60 height 12
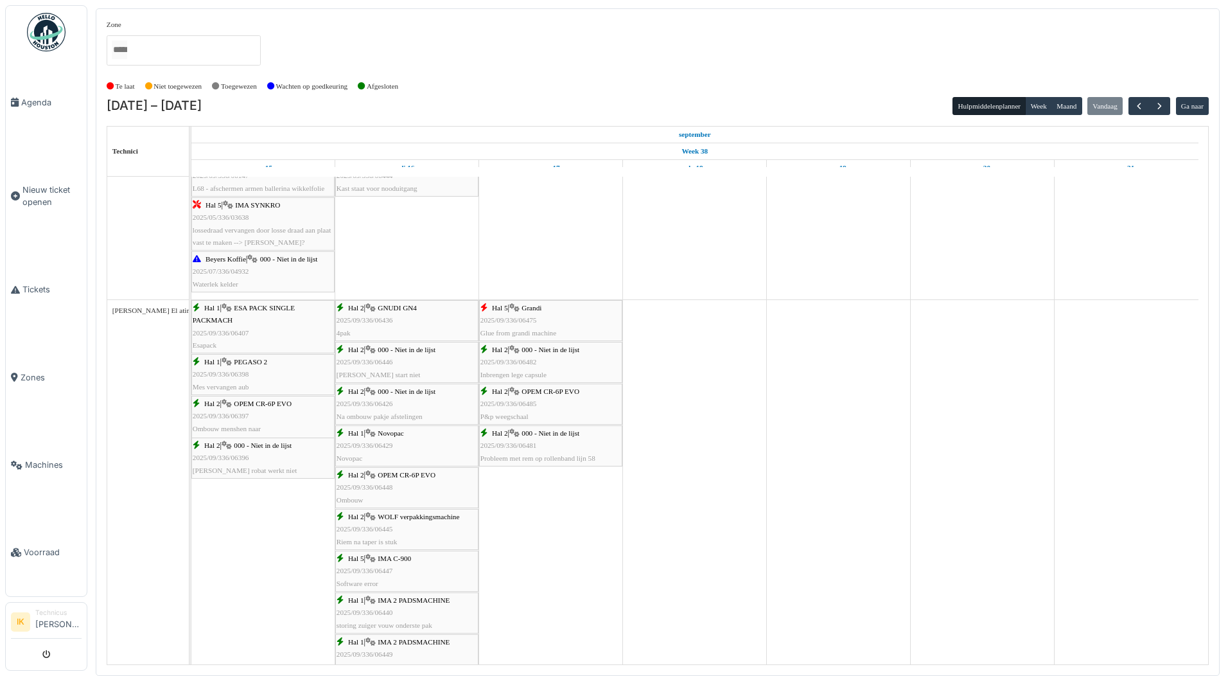
click at [525, 366] on div "Hal 2 | 000 - Niet in de lijst 2025/09/336/06482 Inbrengen lege capsule" at bounding box center [550, 362] width 141 height 37
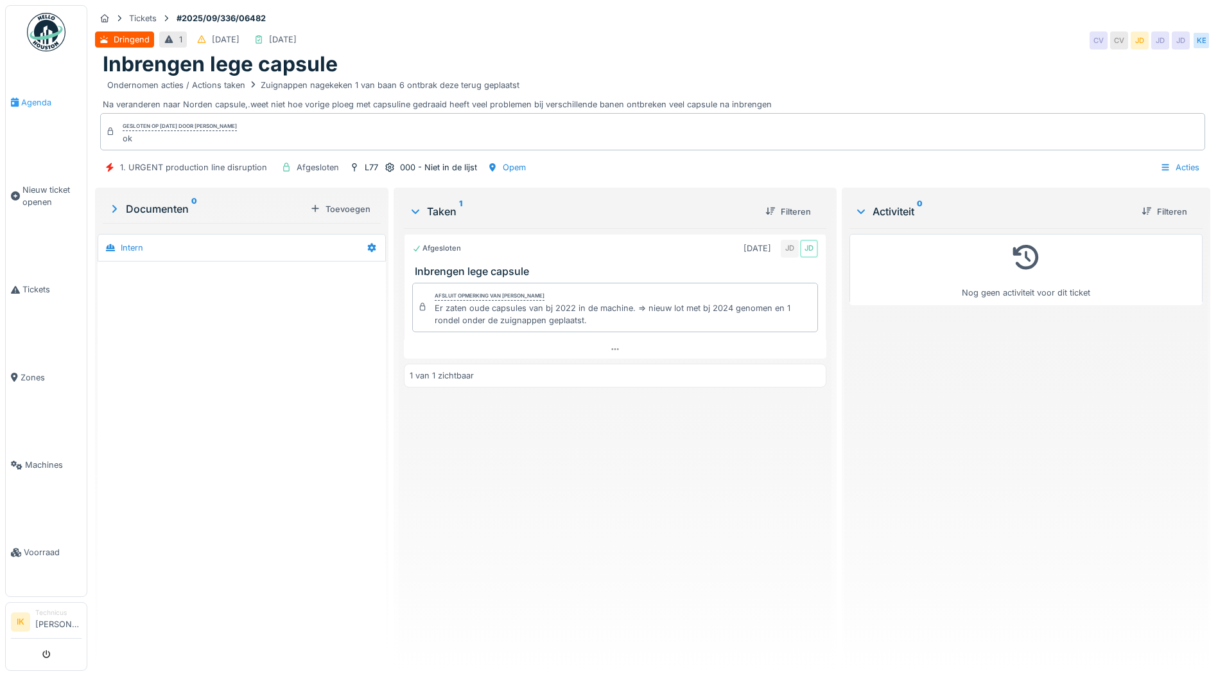
click at [25, 101] on span "Agenda" at bounding box center [51, 102] width 60 height 12
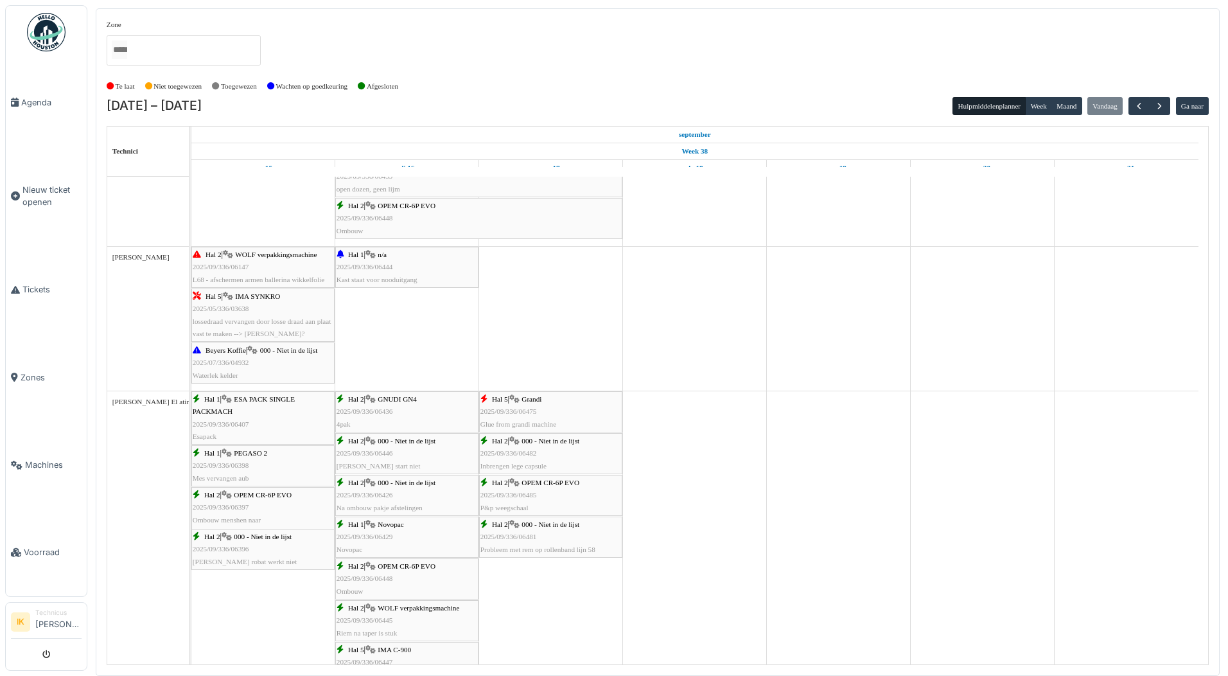
scroll to position [2184, 0]
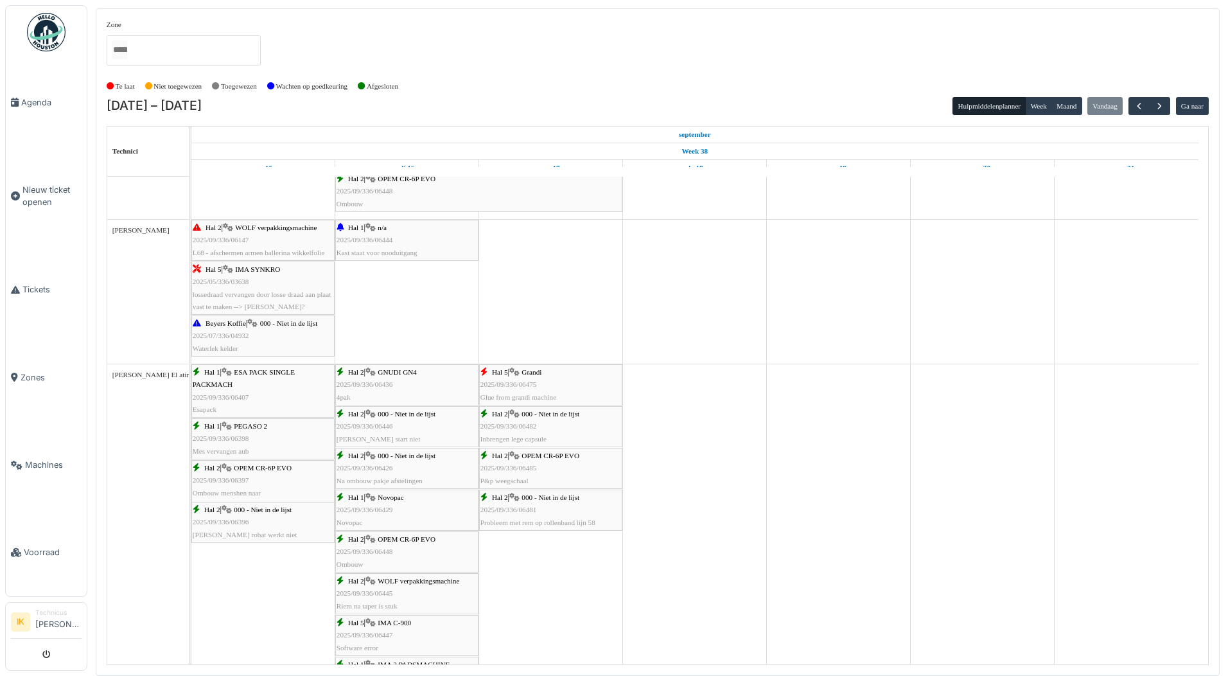
click at [530, 509] on span "2025/09/336/06481" at bounding box center [508, 509] width 57 height 8
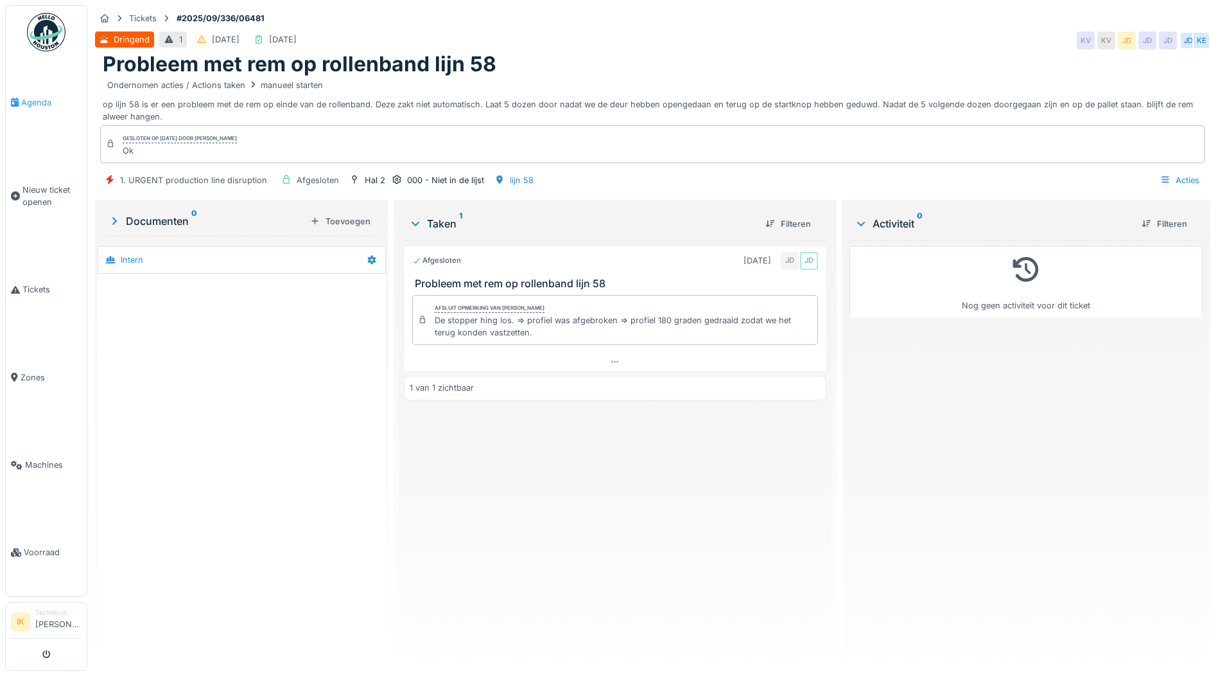
click at [35, 103] on span "Agenda" at bounding box center [51, 102] width 60 height 12
